Goal: Task Accomplishment & Management: Manage account settings

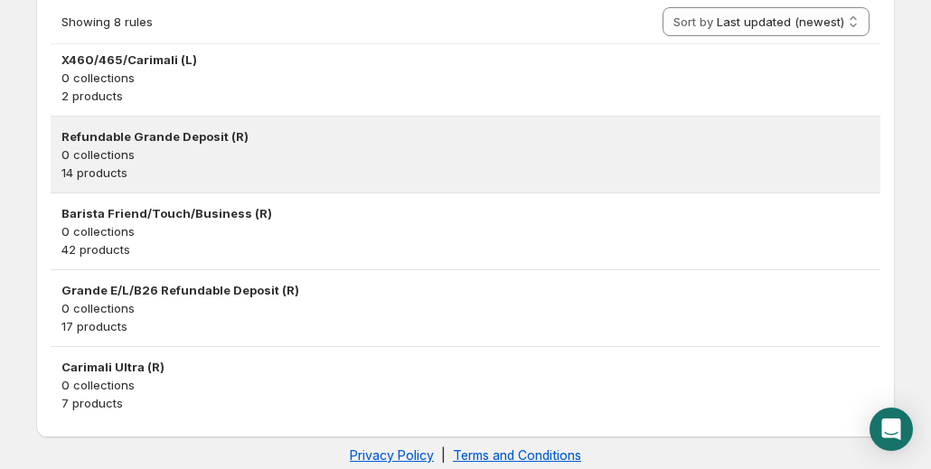
scroll to position [607, 0]
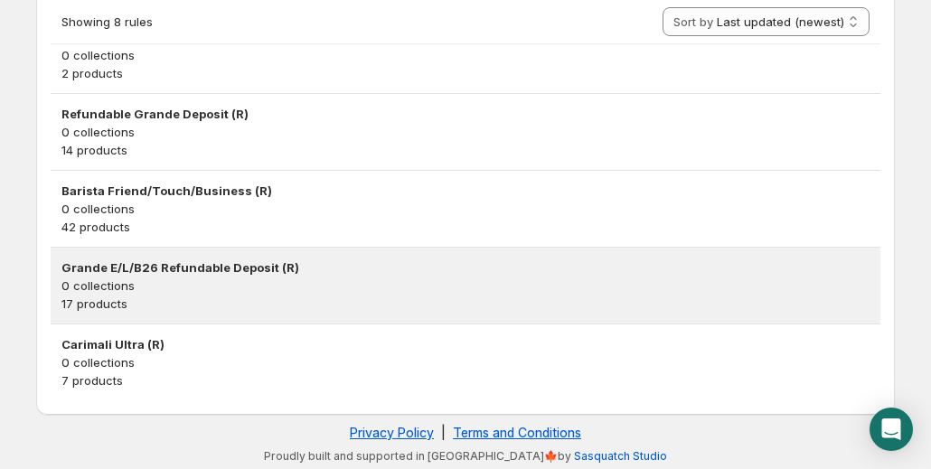
click at [198, 267] on h3 "Grande E/L/B26 Refundable Deposit (R)" at bounding box center [465, 267] width 808 height 18
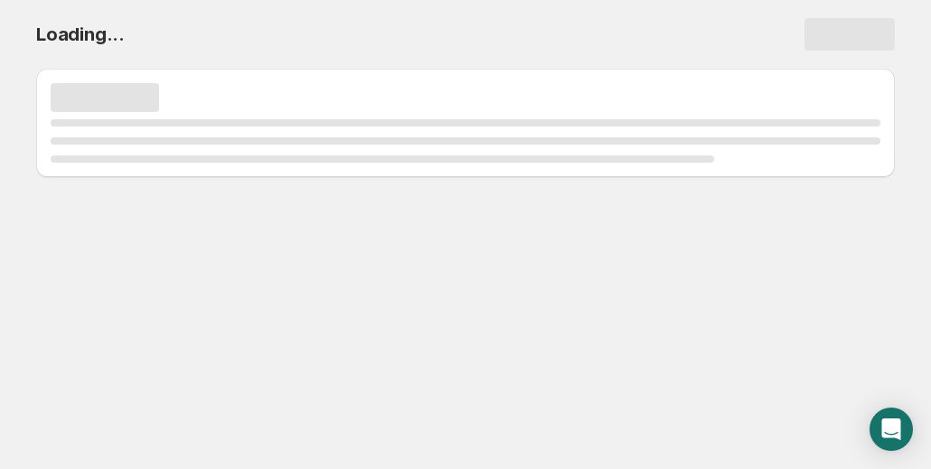
scroll to position [0, 0]
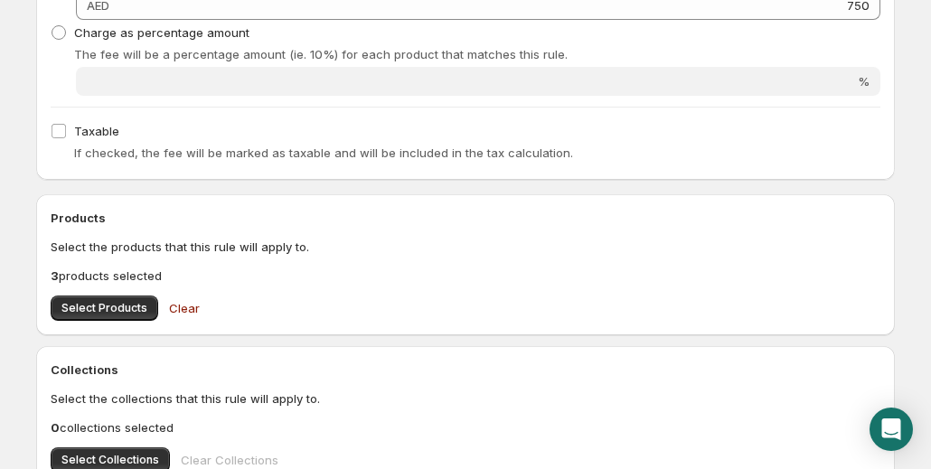
scroll to position [632, 0]
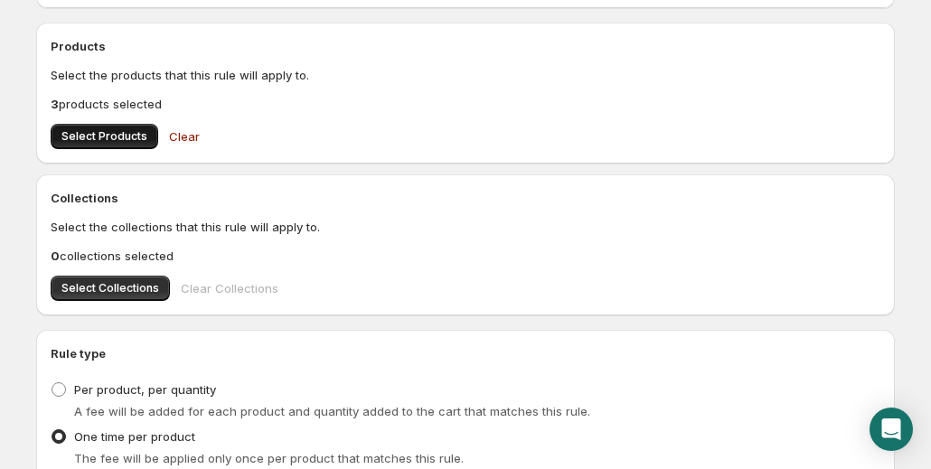
click at [94, 129] on span "Select Products" at bounding box center [104, 136] width 86 height 14
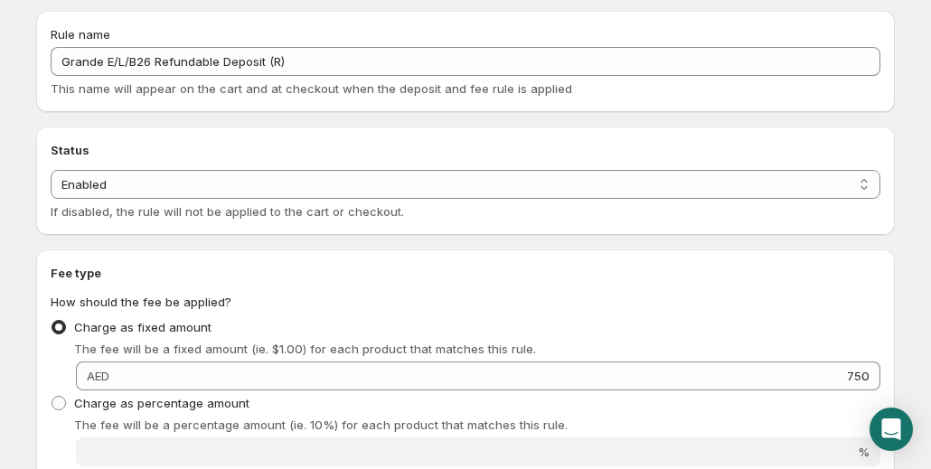
scroll to position [0, 0]
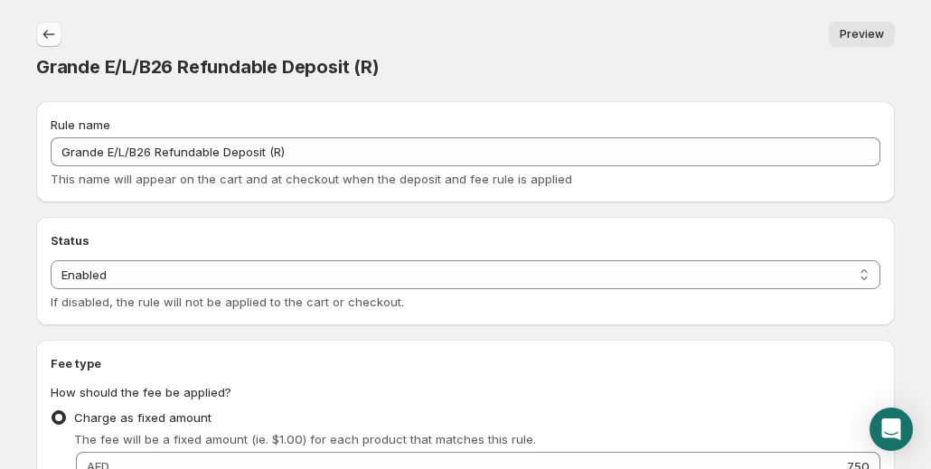
click at [38, 29] on button "Settings" at bounding box center [48, 34] width 25 height 25
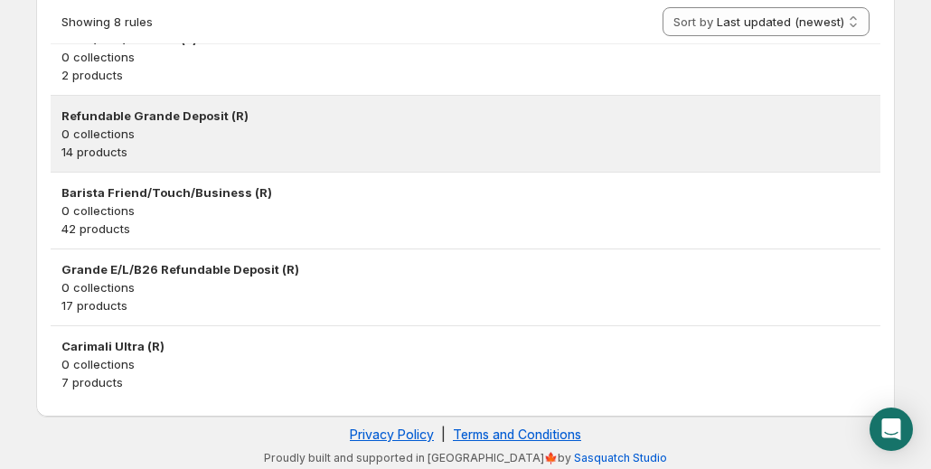
scroll to position [607, 0]
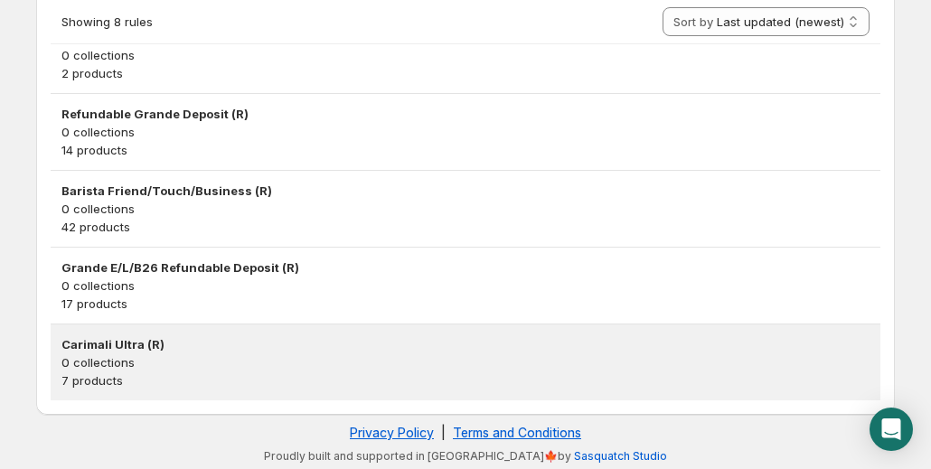
click at [98, 341] on h3 "Carimali Ultra (R)" at bounding box center [465, 344] width 808 height 18
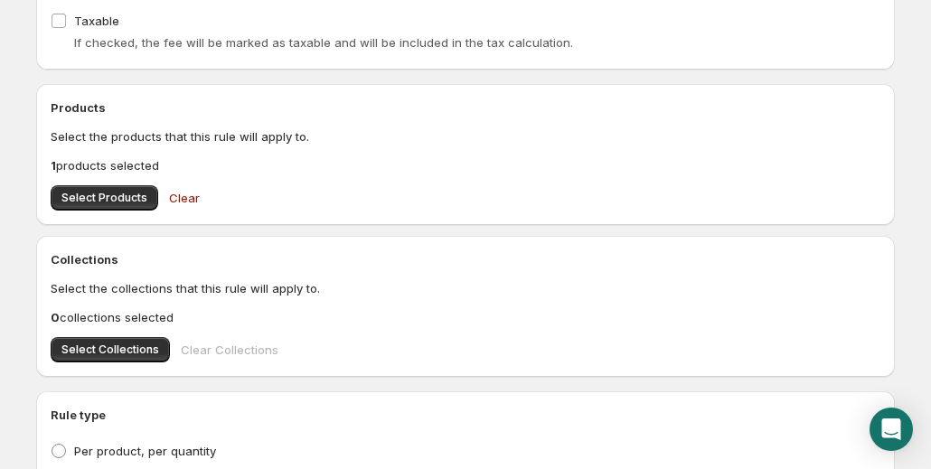
scroll to position [542, 0]
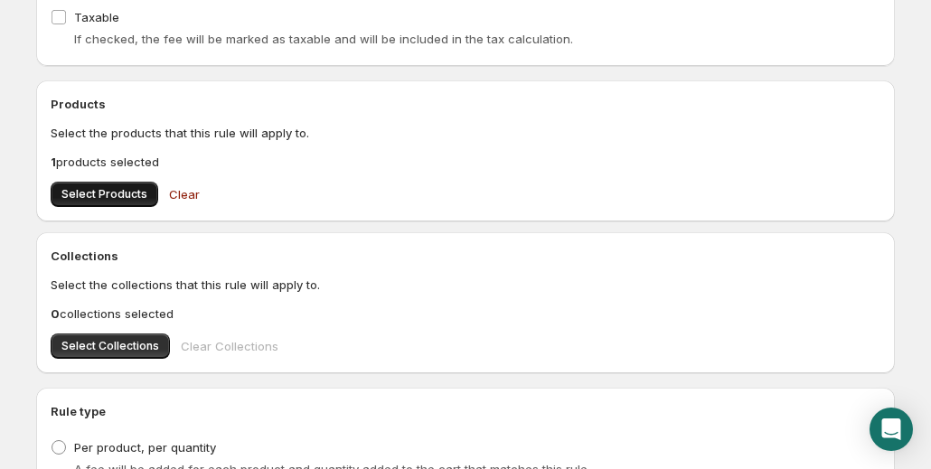
click at [65, 198] on span "Select Products" at bounding box center [104, 194] width 86 height 14
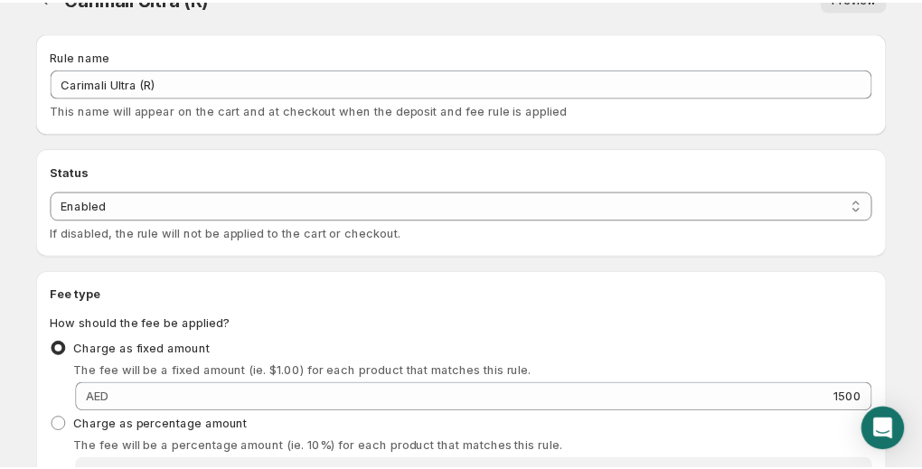
scroll to position [0, 0]
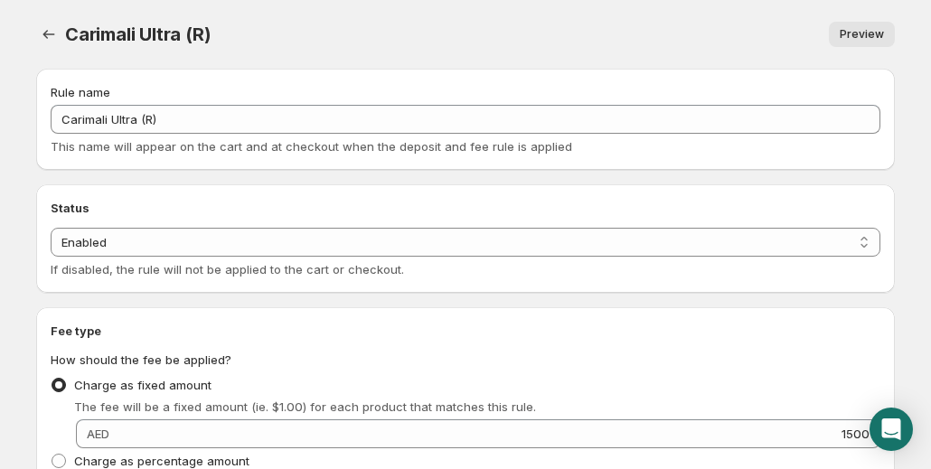
click at [857, 40] on span "Preview" at bounding box center [861, 34] width 44 height 14
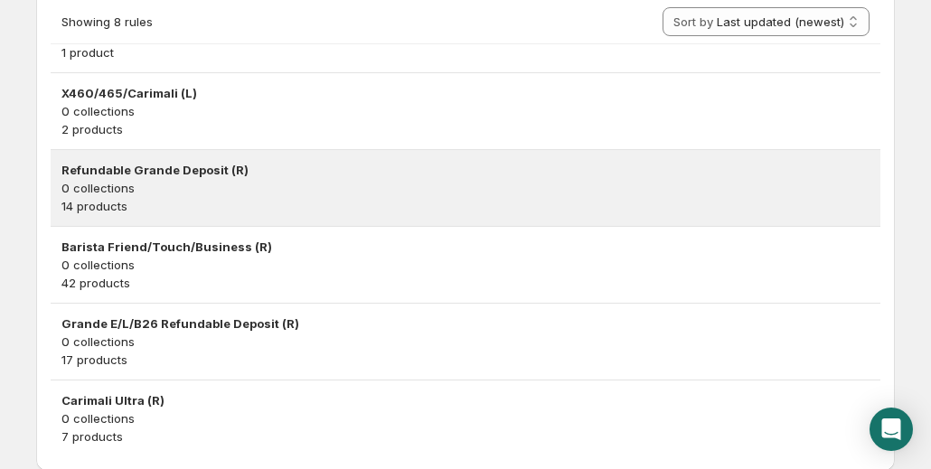
scroll to position [607, 0]
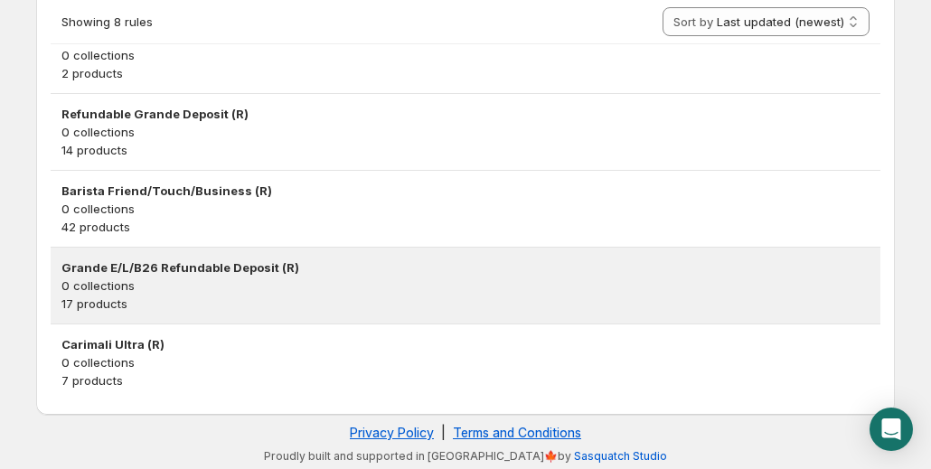
click at [215, 262] on h3 "Grande E/L/B26 Refundable Deposit (R)" at bounding box center [465, 267] width 808 height 18
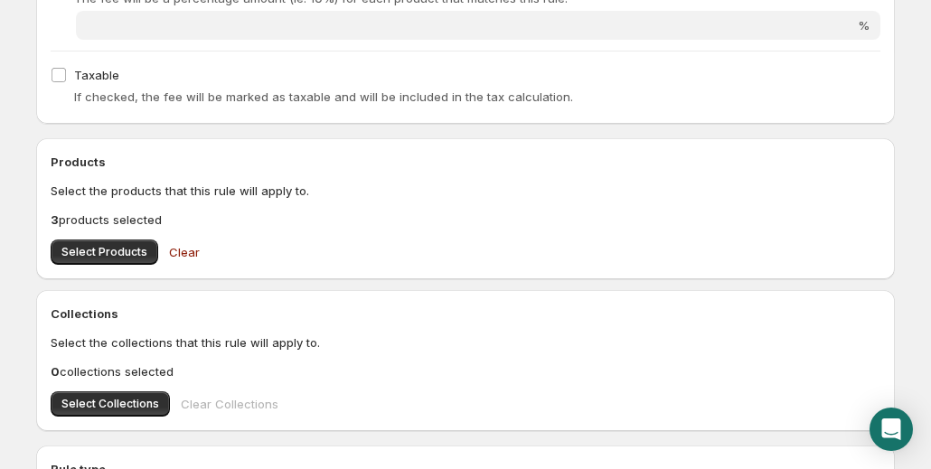
scroll to position [542, 0]
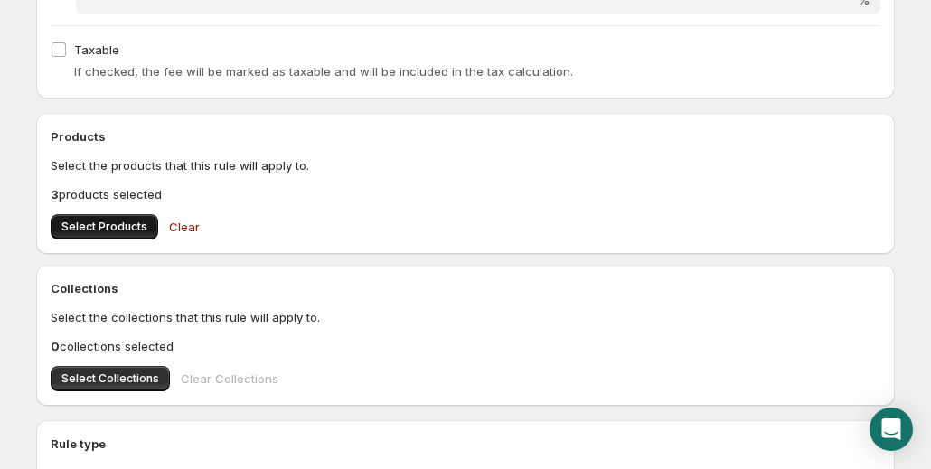
click at [116, 220] on span "Select Products" at bounding box center [104, 227] width 86 height 14
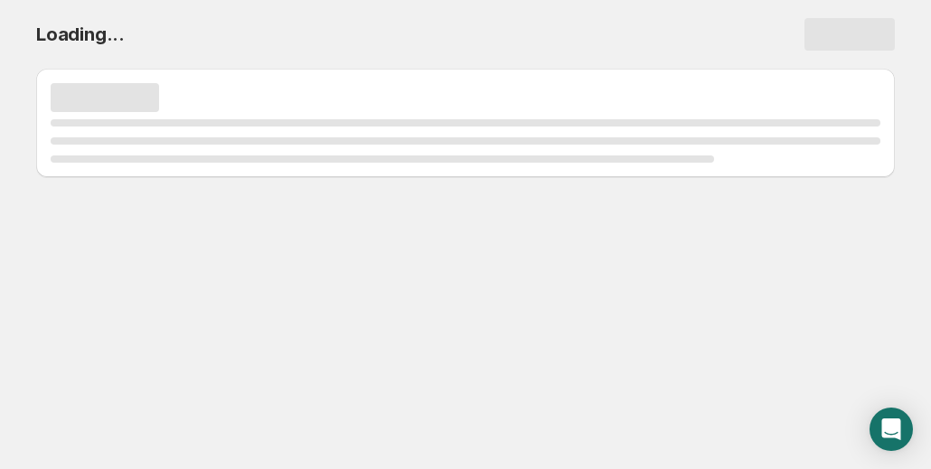
scroll to position [0, 0]
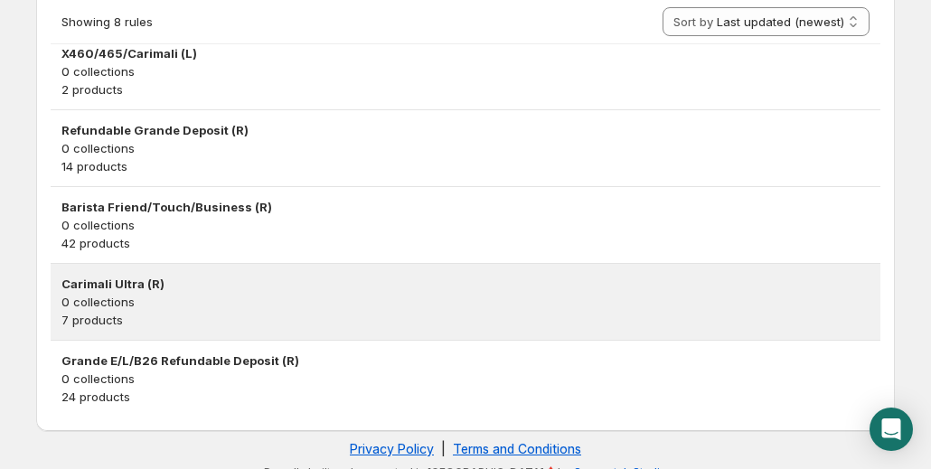
scroll to position [607, 0]
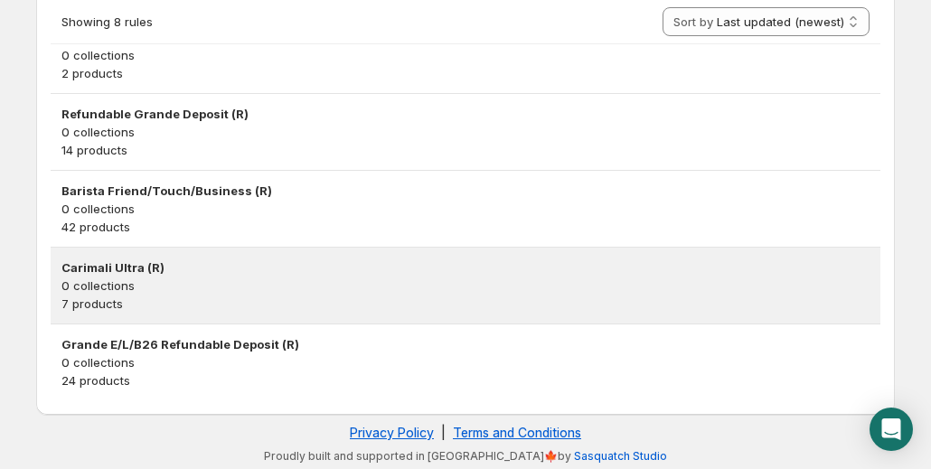
click at [638, 281] on p "0 collections" at bounding box center [465, 285] width 808 height 18
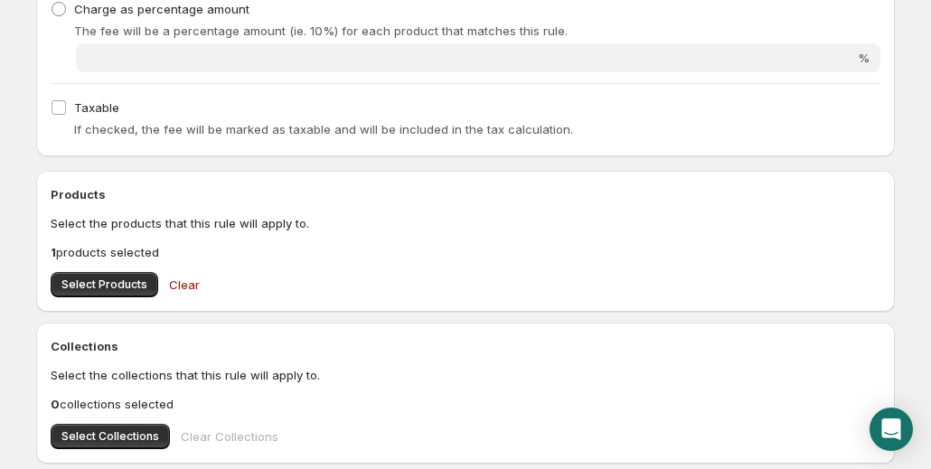
scroll to position [789, 0]
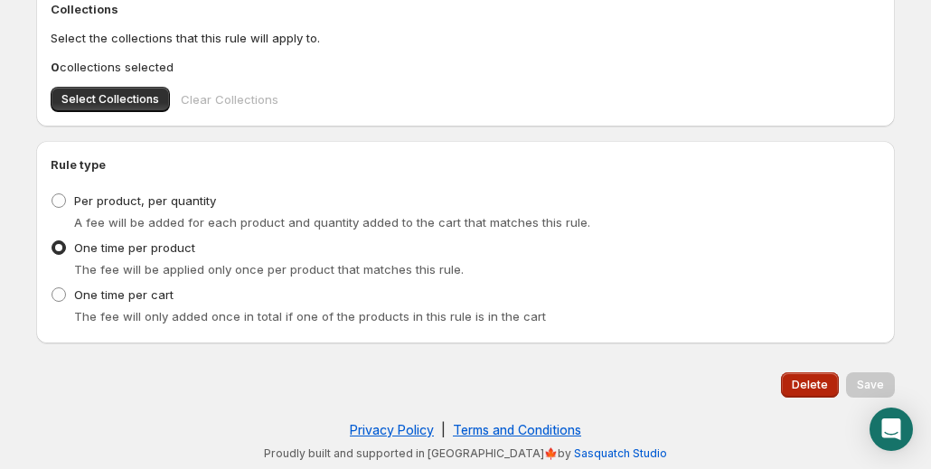
click at [804, 380] on span "Delete" at bounding box center [809, 385] width 36 height 14
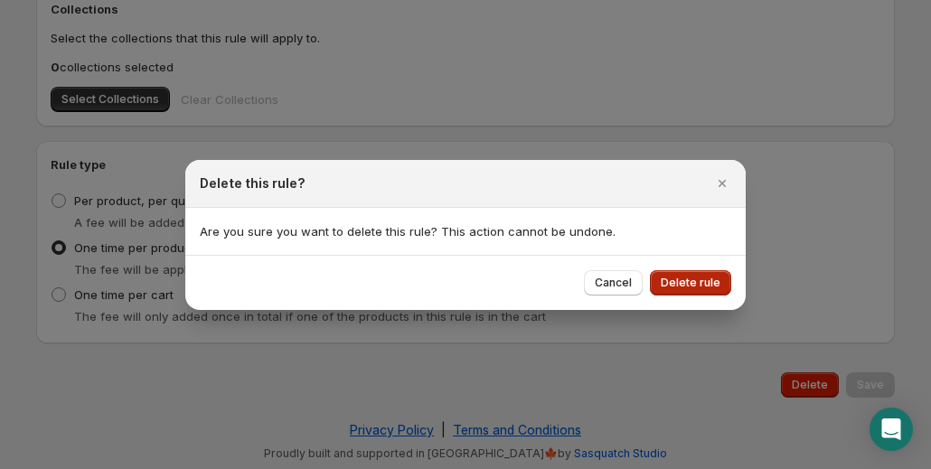
click at [712, 277] on span "Delete rule" at bounding box center [690, 283] width 60 height 14
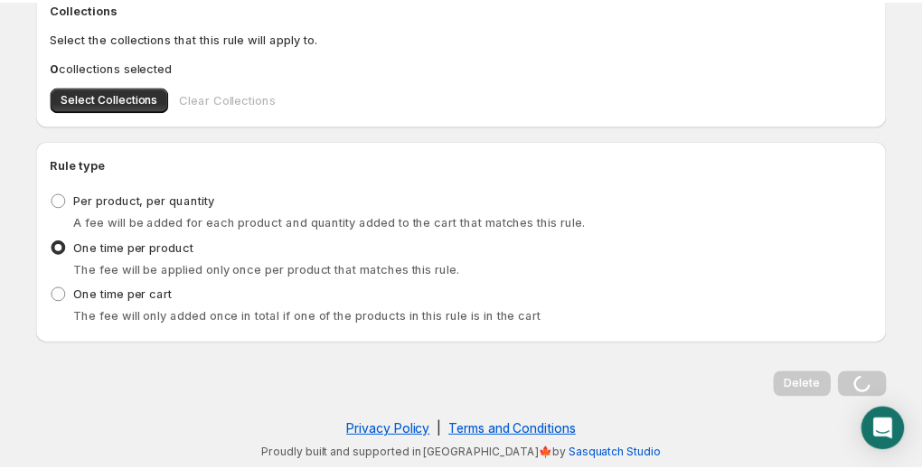
scroll to position [0, 0]
